Goal: Book appointment/travel/reservation

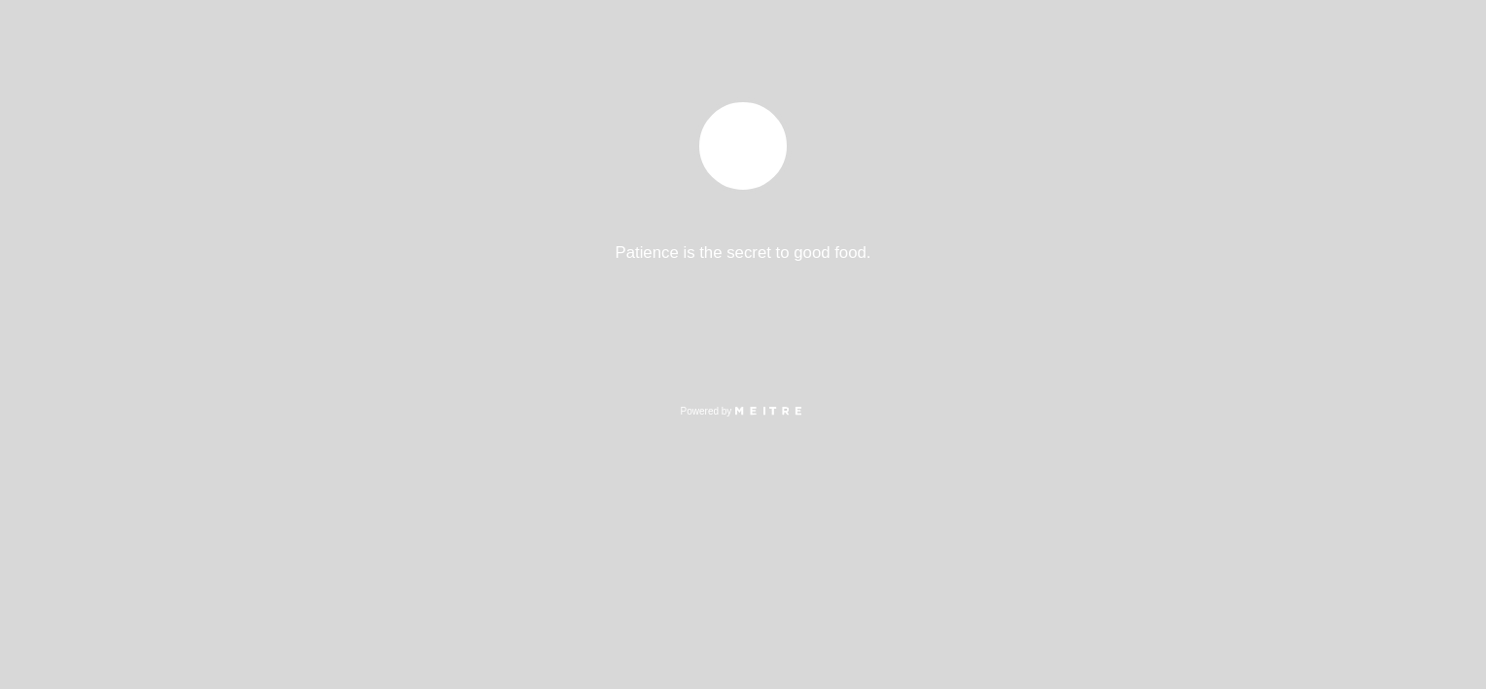
select select "es"
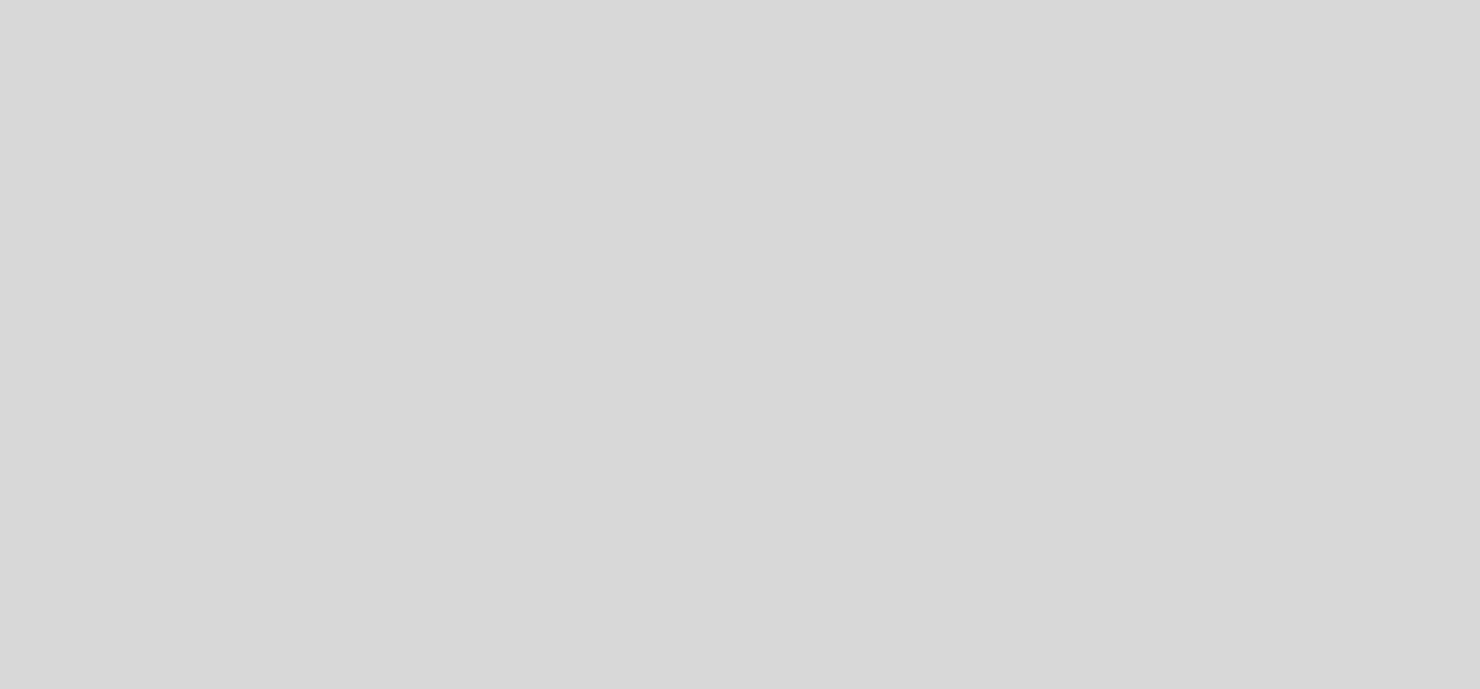
select select "es"
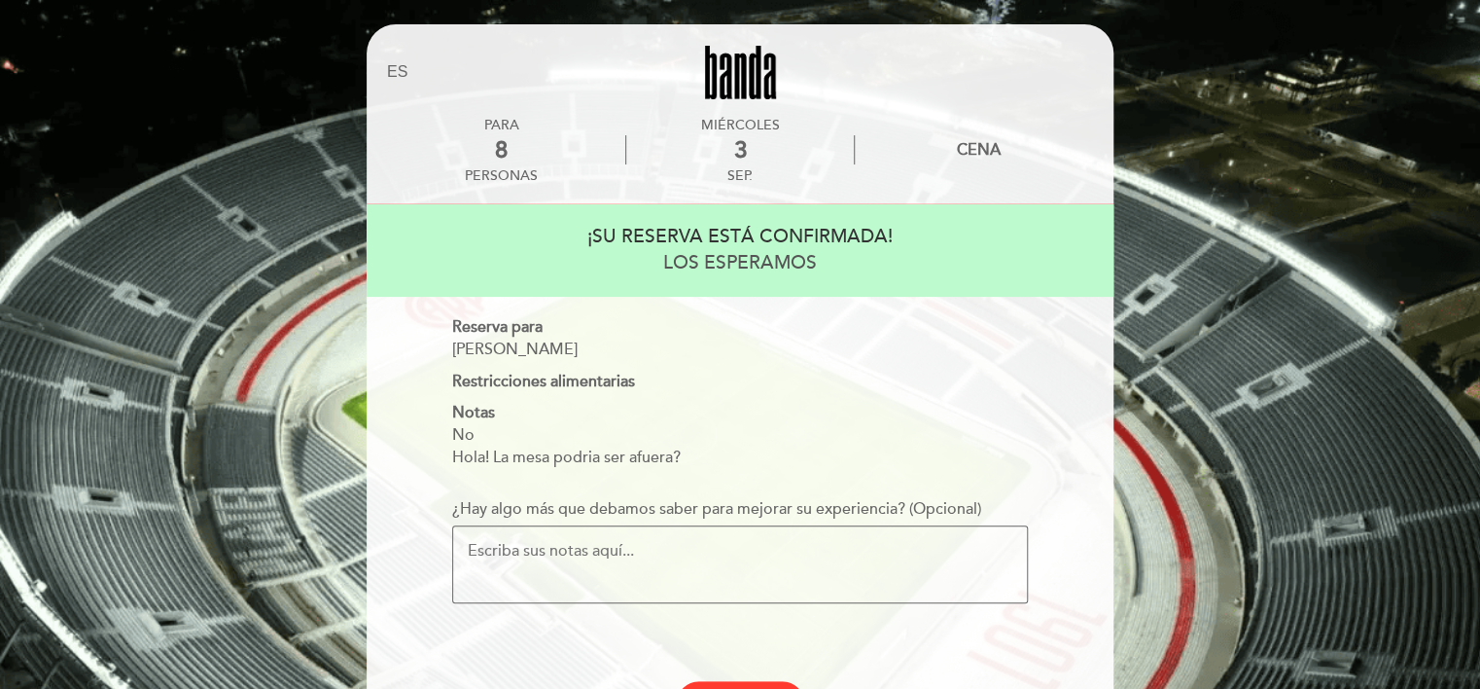
click at [505, 556] on textarea "¿Hay algo más que debamos saber para mejorar su experiencia? (Opcional)" at bounding box center [740, 564] width 576 height 78
type textarea "Buenas! Podría llevar una torta de cumpleaños? Gracias!!!"
click at [811, 650] on div "¡SU RESERVA ESTÁ CONFIRMADA! LOS ESPERAMOS Reserva para maria sofia arias Restr…" at bounding box center [740, 464] width 720 height 520
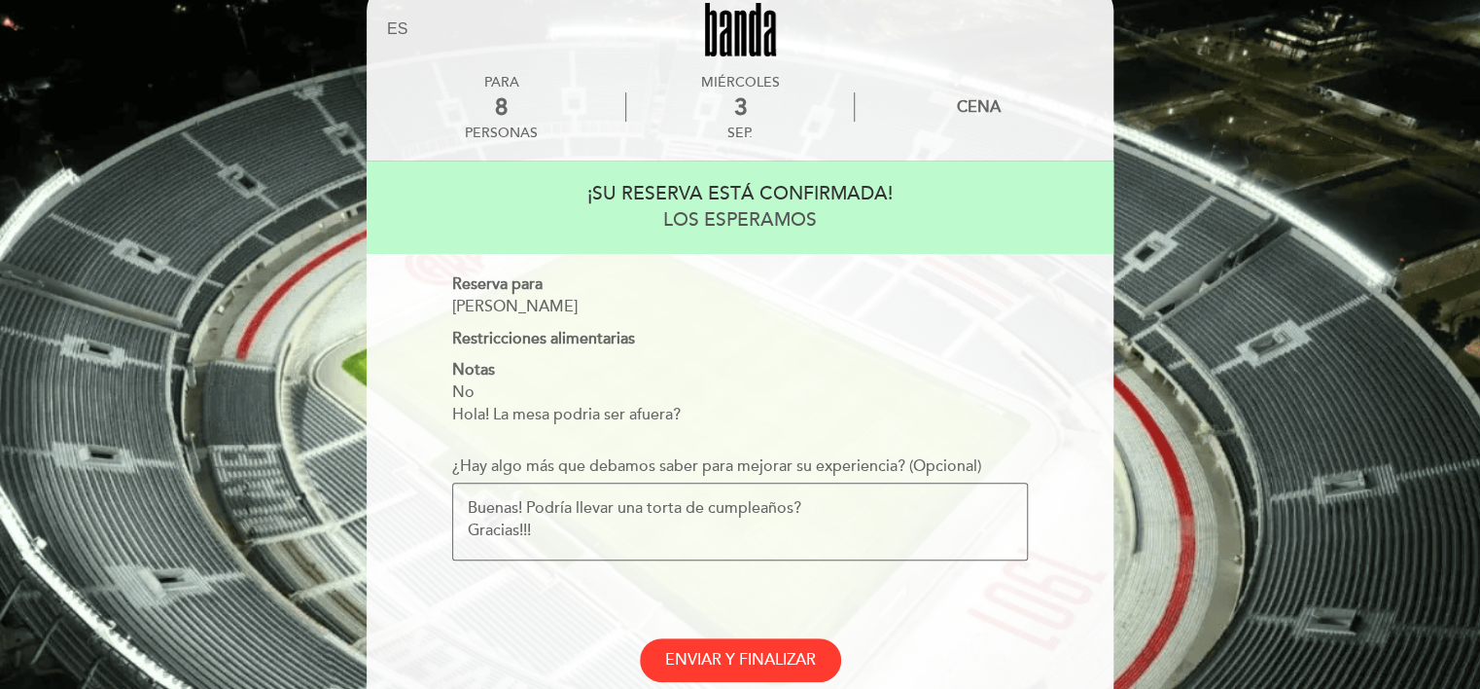
scroll to position [78, 0]
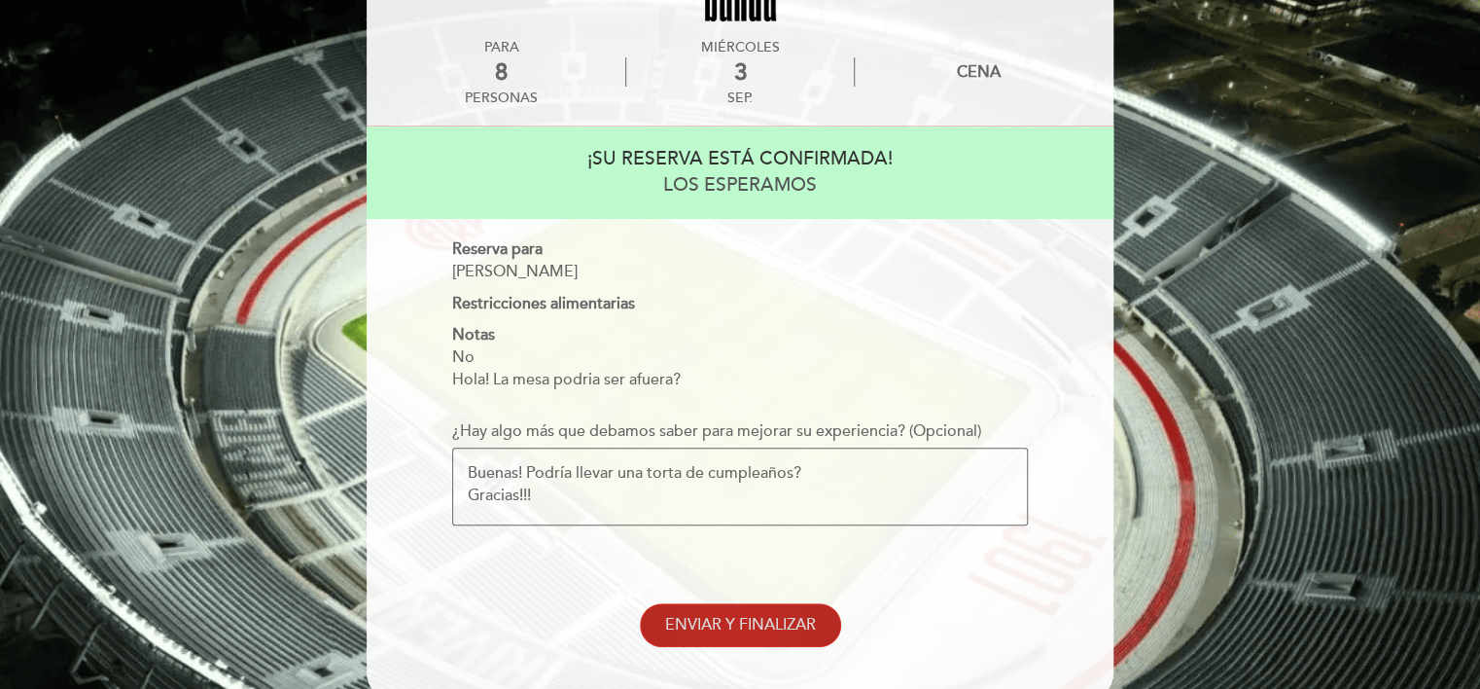
click at [754, 620] on span "ENVIAR Y FINALIZAR" at bounding box center [740, 624] width 151 height 19
click at [1275, 350] on div "EN ES PT PARA 8 miércoles 3" at bounding box center [740, 349] width 1480 height 855
click at [709, 614] on button "ENVIAR Y FINALIZAR" at bounding box center [740, 625] width 201 height 44
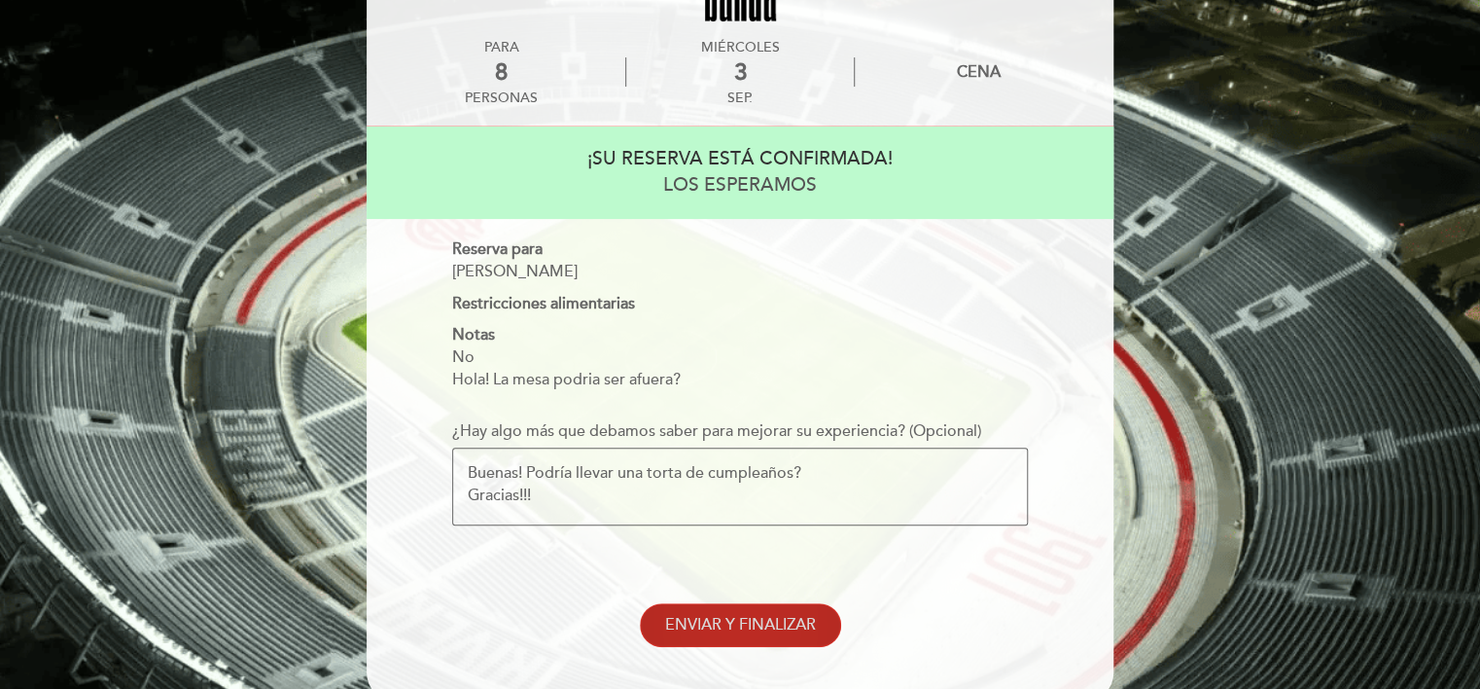
click at [709, 614] on button "ENVIAR Y FINALIZAR" at bounding box center [740, 625] width 201 height 44
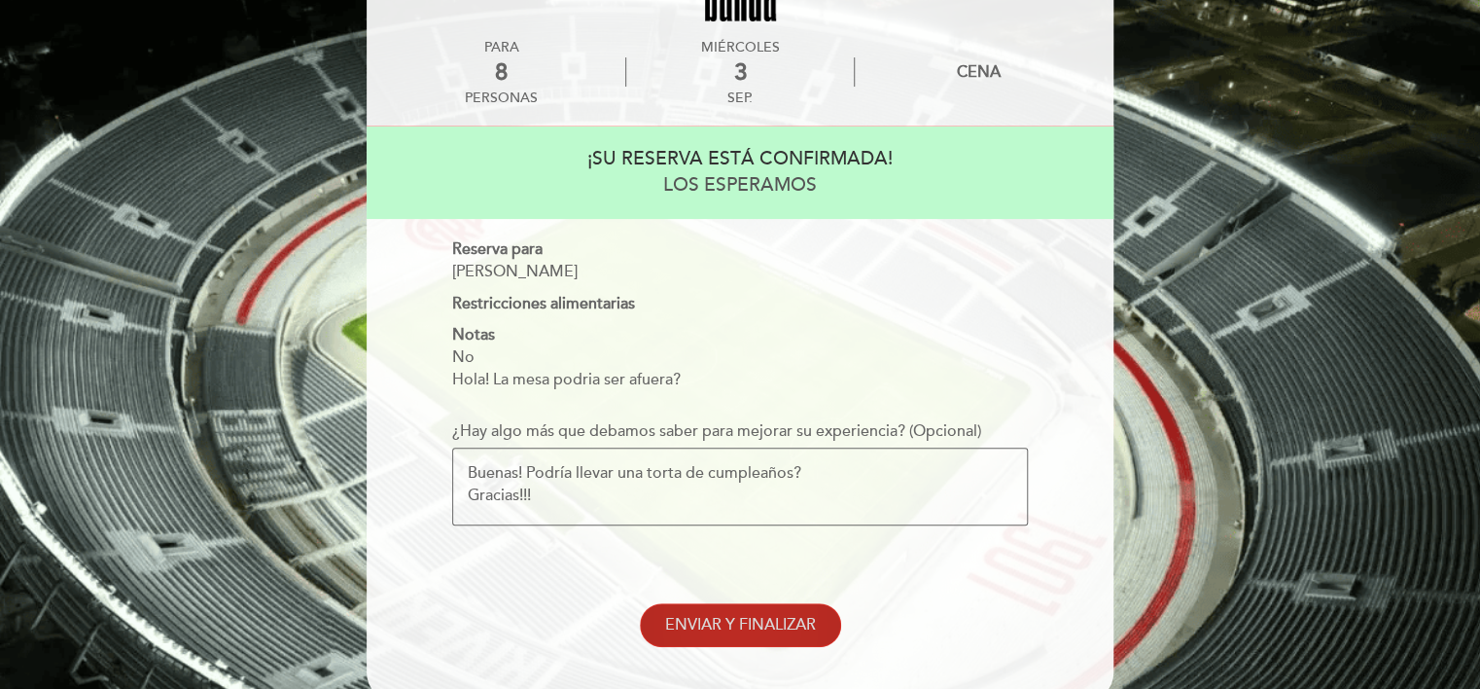
click at [709, 614] on button "ENVIAR Y FINALIZAR" at bounding box center [740, 625] width 201 height 44
